Goal: Task Accomplishment & Management: Manage account settings

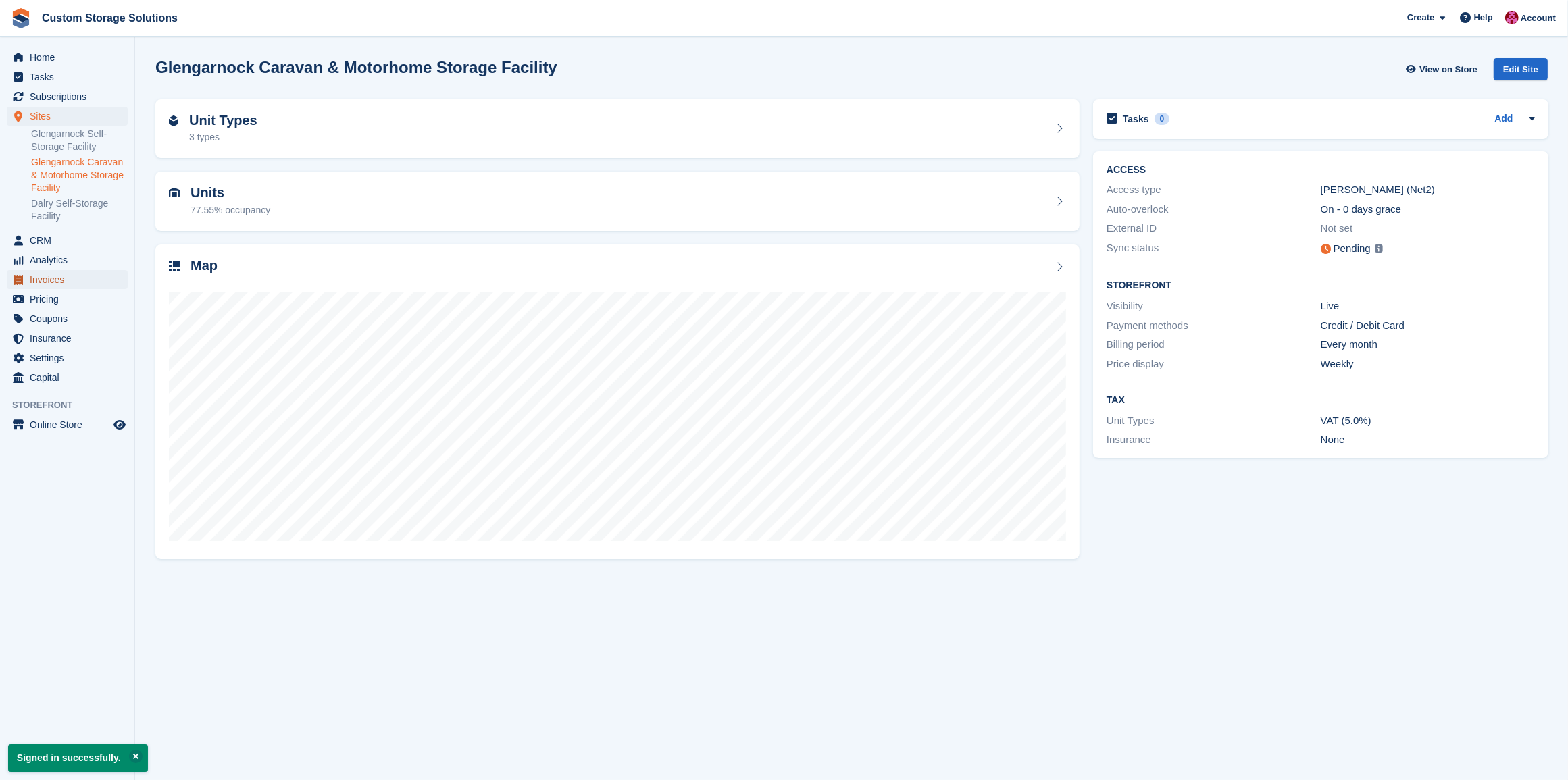
click at [43, 278] on span "Invoices" at bounding box center [71, 280] width 81 height 19
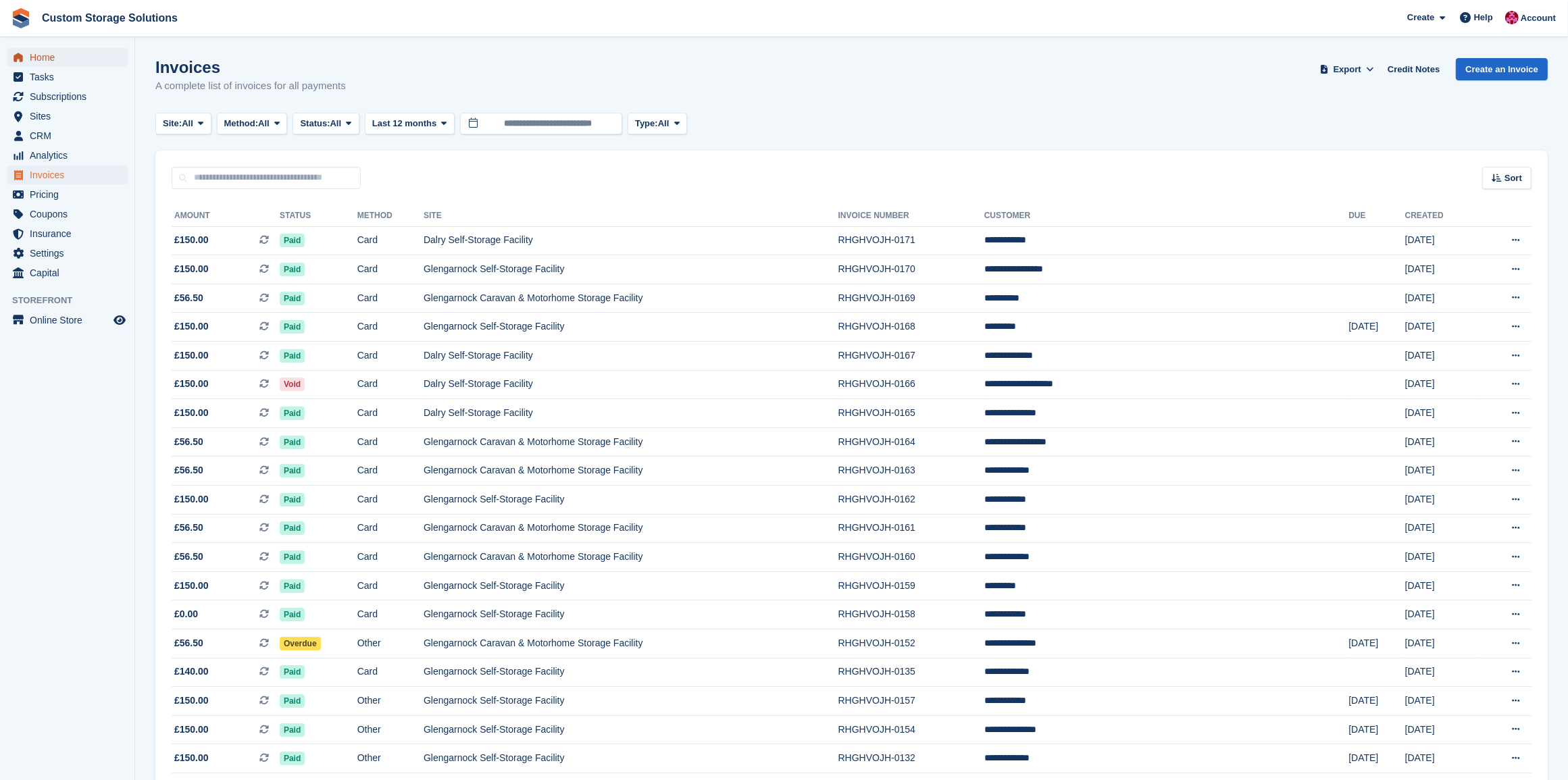
click at [86, 61] on span "Home" at bounding box center [71, 58] width 81 height 19
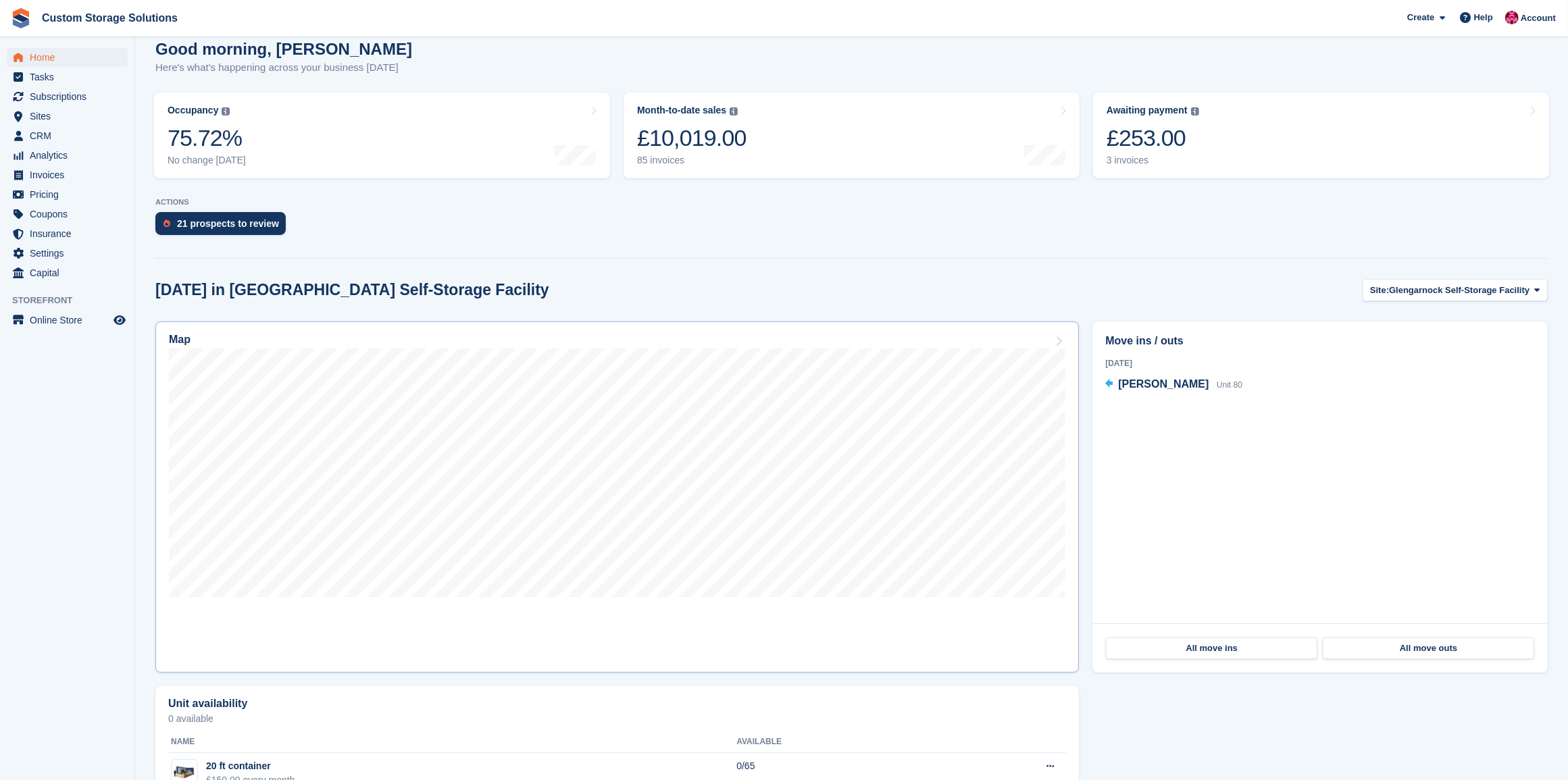
scroll to position [169, 0]
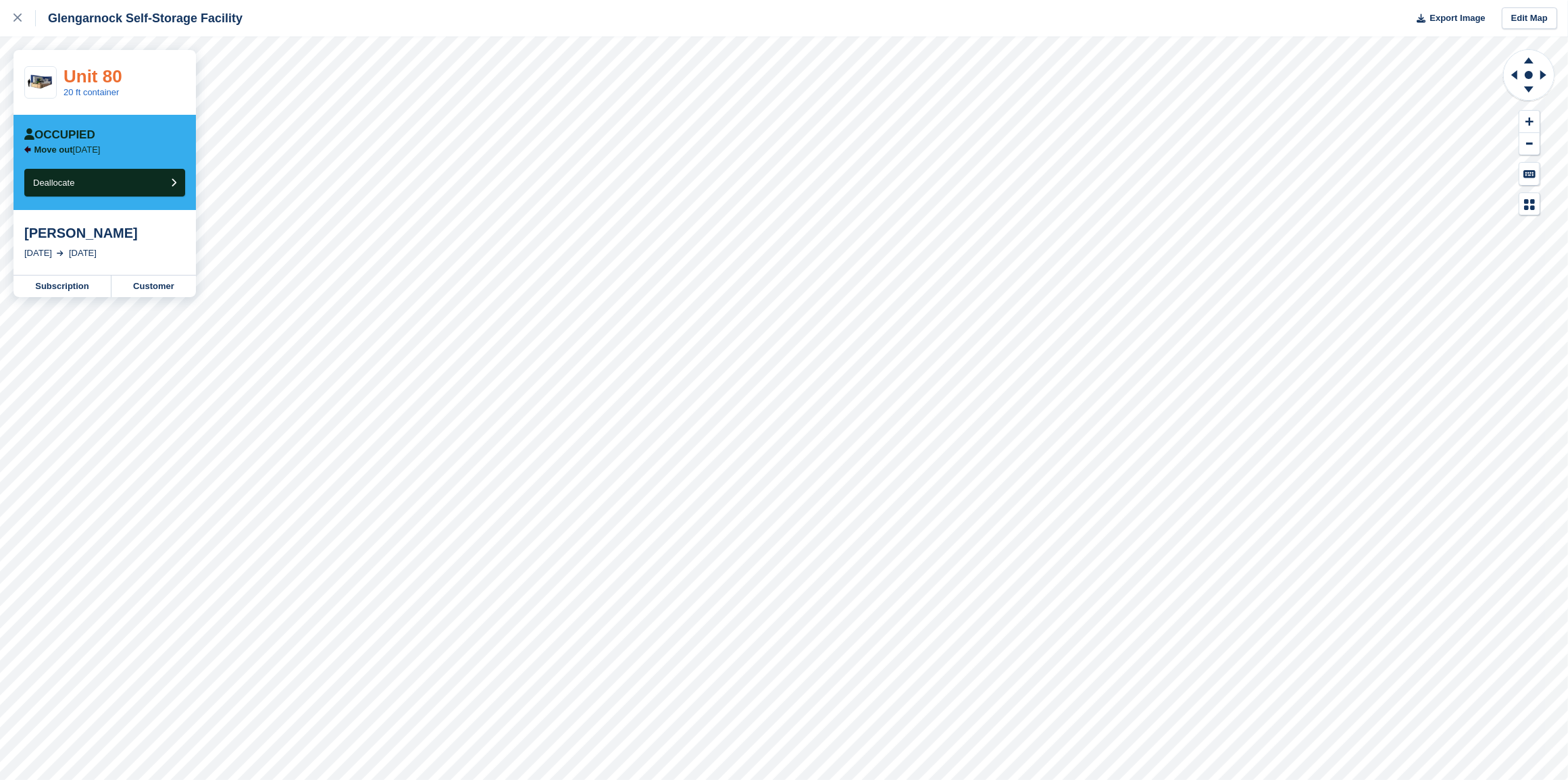
click at [113, 70] on link "Unit 80" at bounding box center [93, 77] width 59 height 20
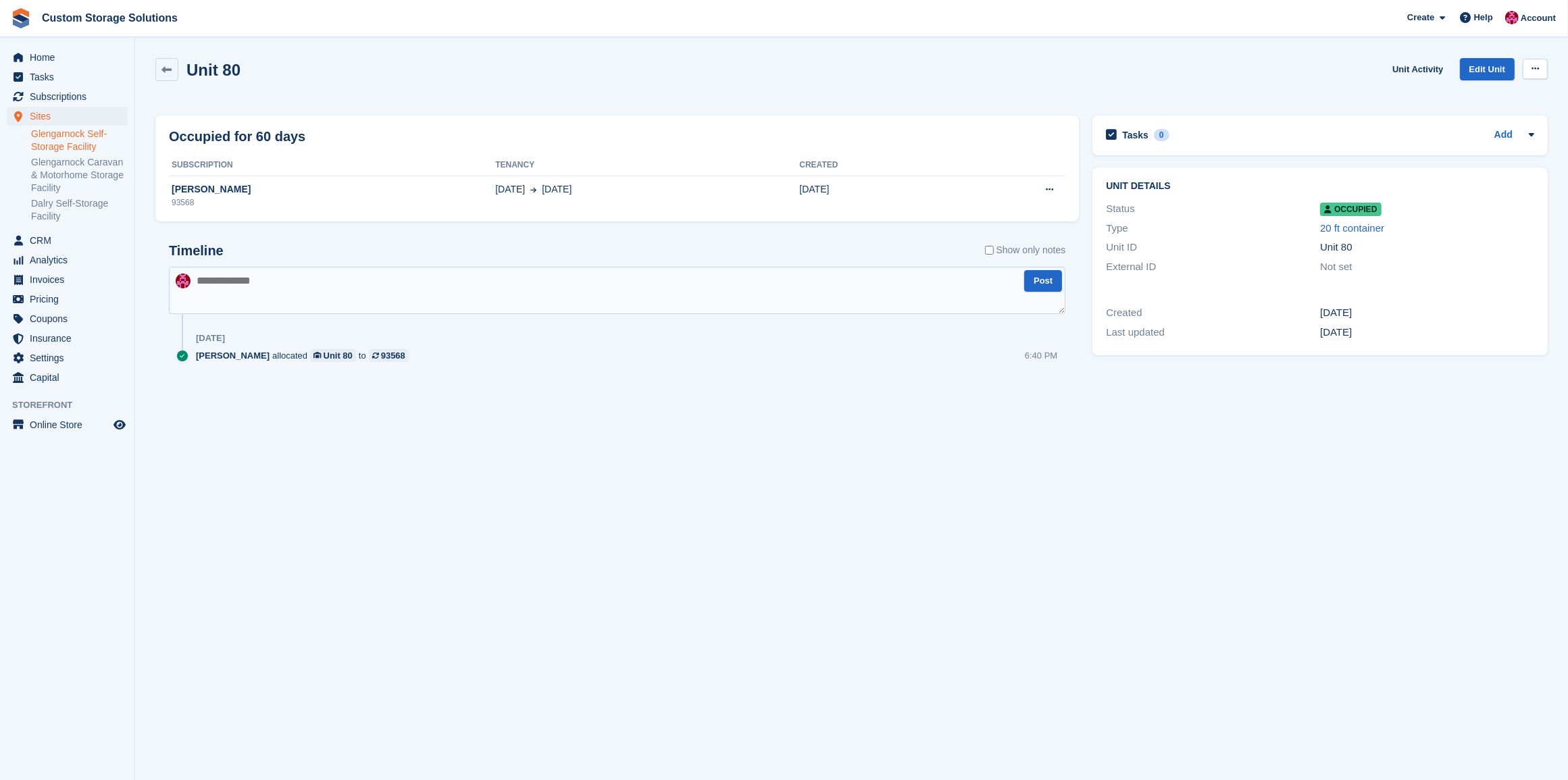
click at [1544, 62] on button at bounding box center [1535, 69] width 25 height 20
click at [706, 427] on section "Unit 80 Unit Activity Edit Unit Overlock Repossess Deallocate Occupied for 60 d…" at bounding box center [851, 390] width 1432 height 780
click at [73, 63] on span "Home" at bounding box center [71, 58] width 81 height 19
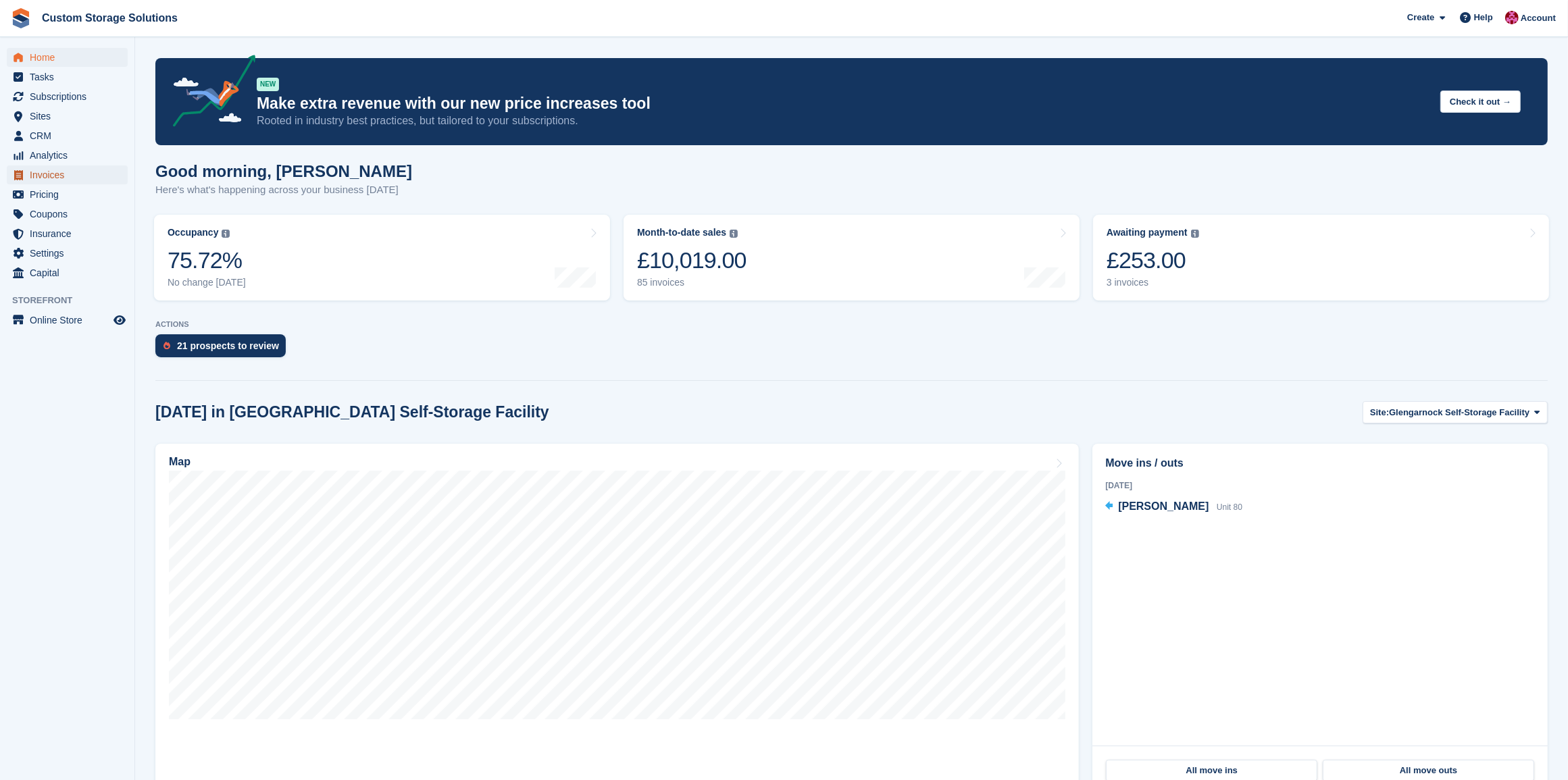
click at [60, 174] on span "Invoices" at bounding box center [71, 175] width 81 height 19
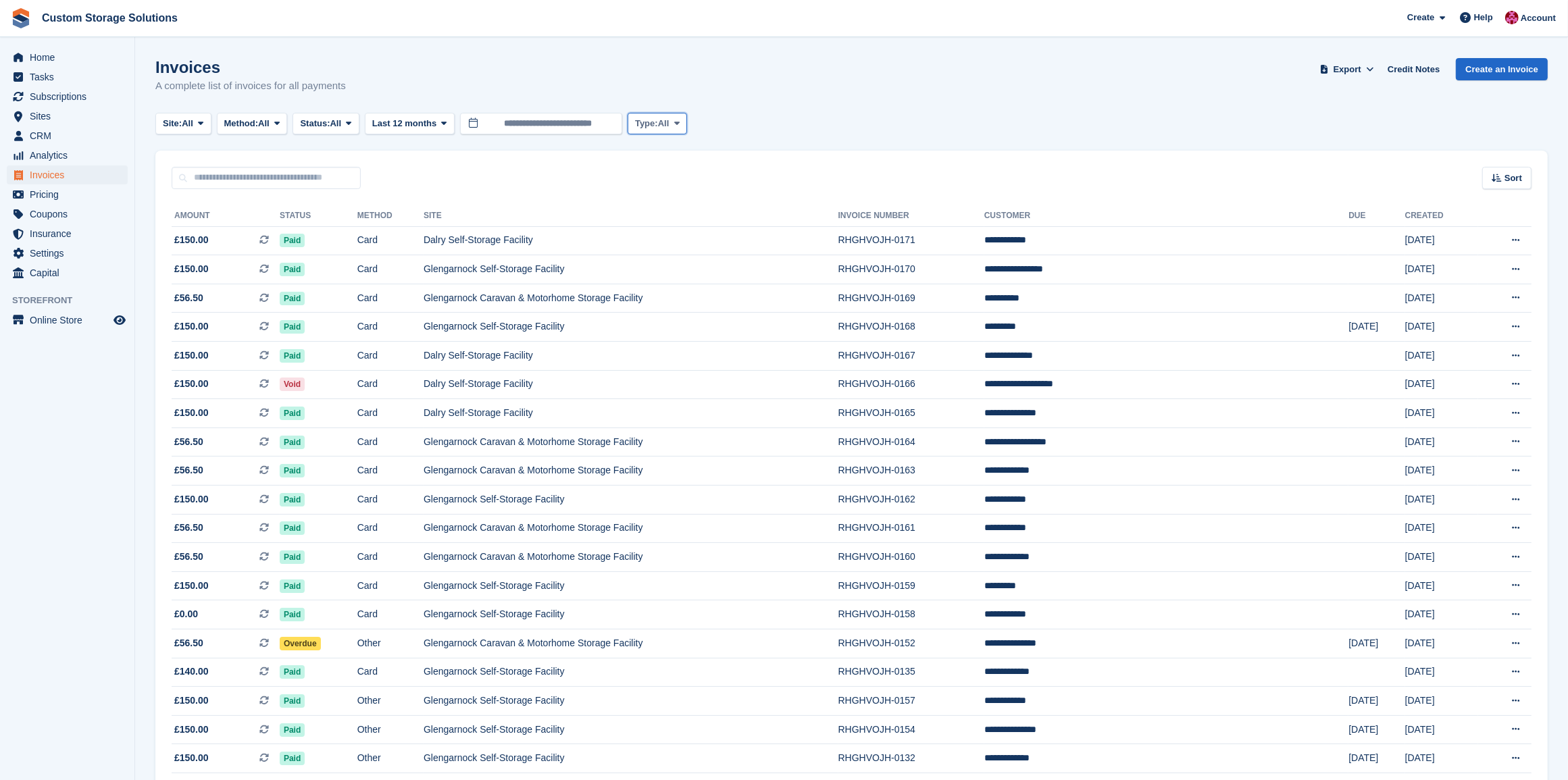
click at [664, 120] on span "All" at bounding box center [663, 123] width 12 height 14
click at [747, 62] on div "Invoices A complete list of invoices for all payments Export Export Invoices Ex…" at bounding box center [851, 84] width 1392 height 52
click at [1348, 63] on span "Export" at bounding box center [1347, 70] width 28 height 14
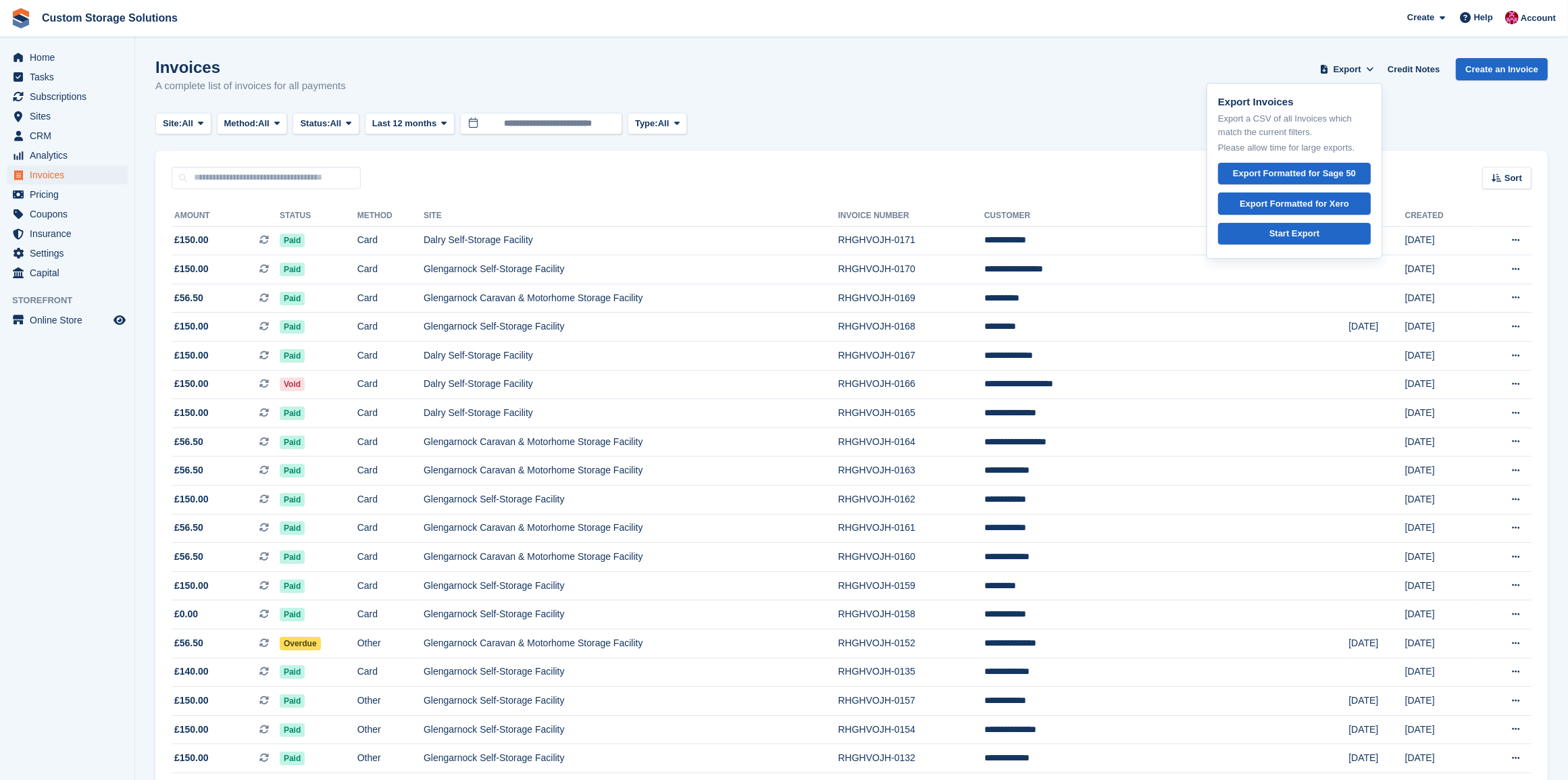
click at [1102, 103] on div "Invoices A complete list of invoices for all payments Export Export Invoices Ex…" at bounding box center [851, 84] width 1392 height 52
